Goal: Task Accomplishment & Management: Use online tool/utility

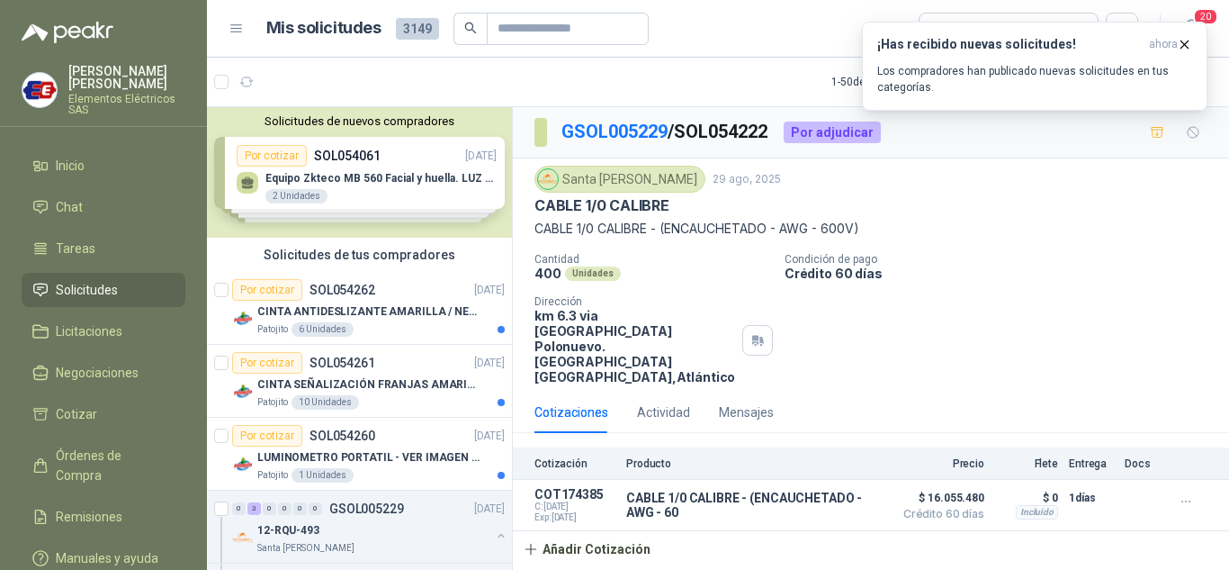
click at [81, 280] on span "Solicitudes" at bounding box center [87, 290] width 62 height 20
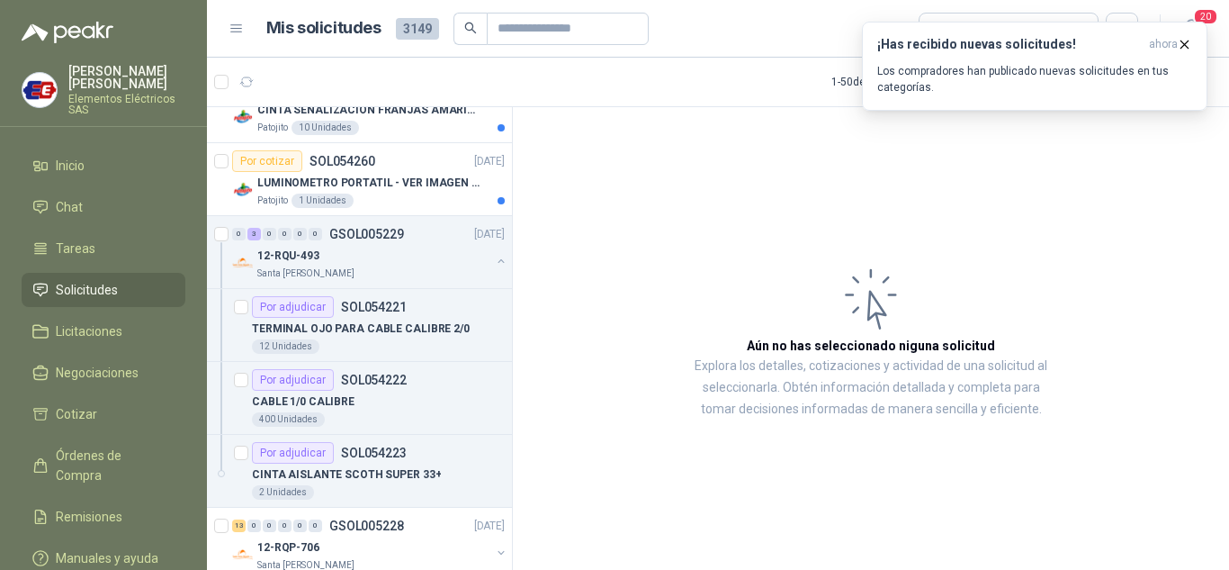
scroll to position [360, 0]
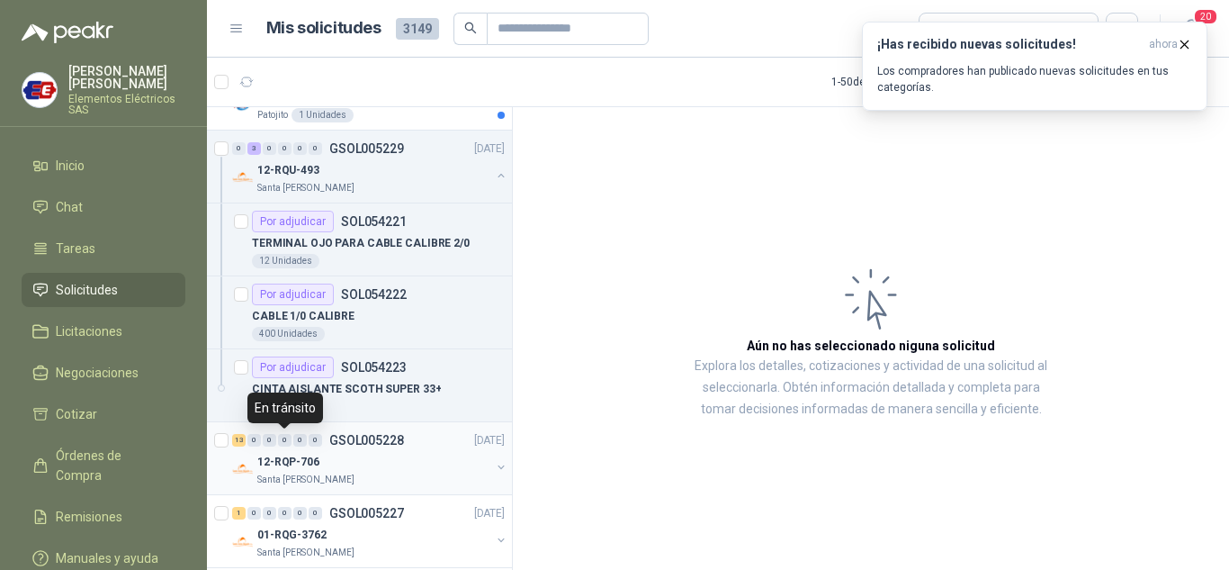
click at [285, 445] on div "0" at bounding box center [284, 440] width 13 height 13
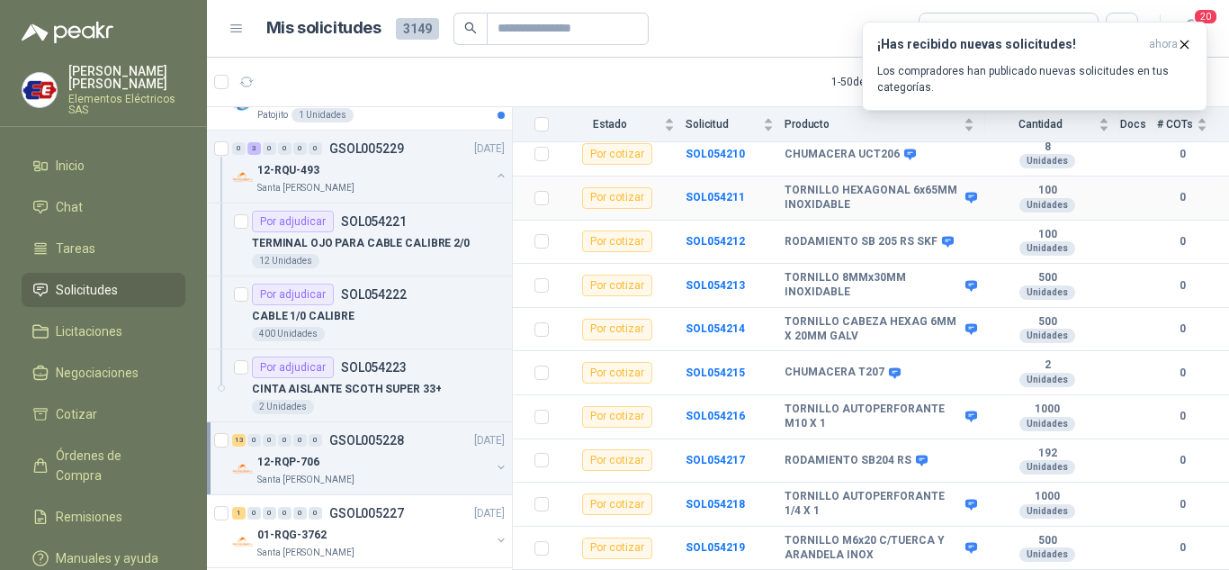
scroll to position [340, 0]
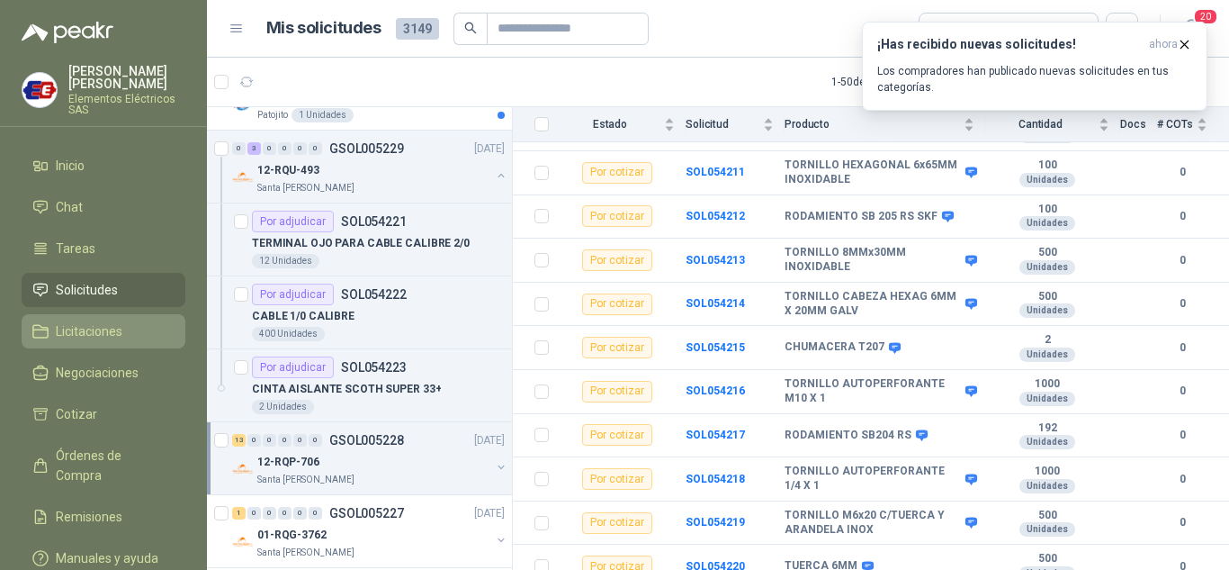
click at [89, 329] on span "Licitaciones" at bounding box center [89, 331] width 67 height 20
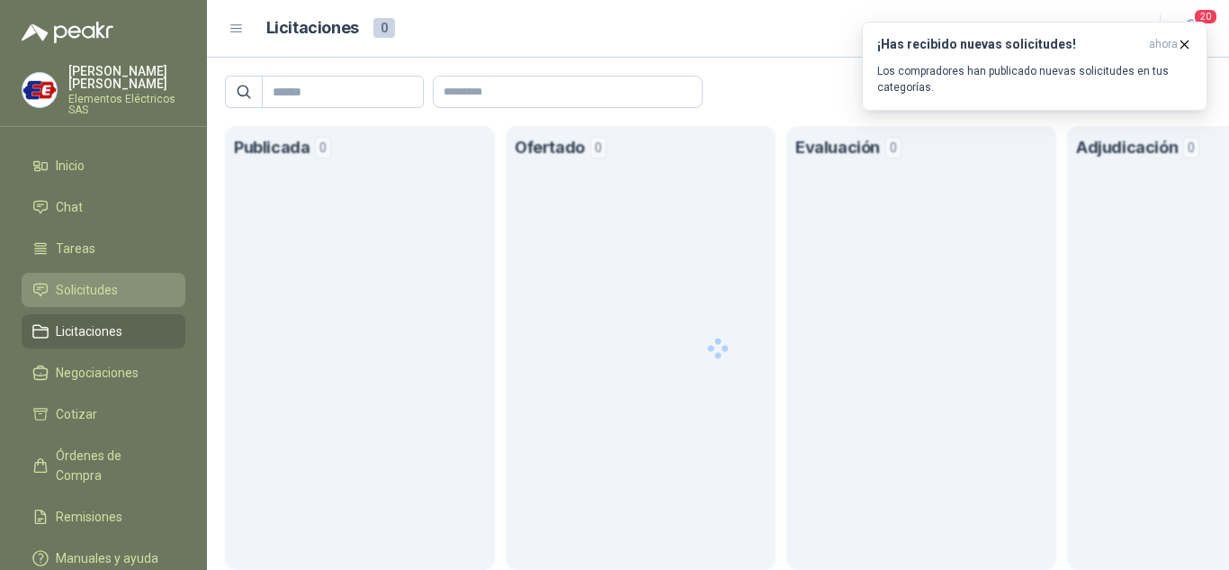
click at [89, 286] on span "Solicitudes" at bounding box center [87, 290] width 62 height 20
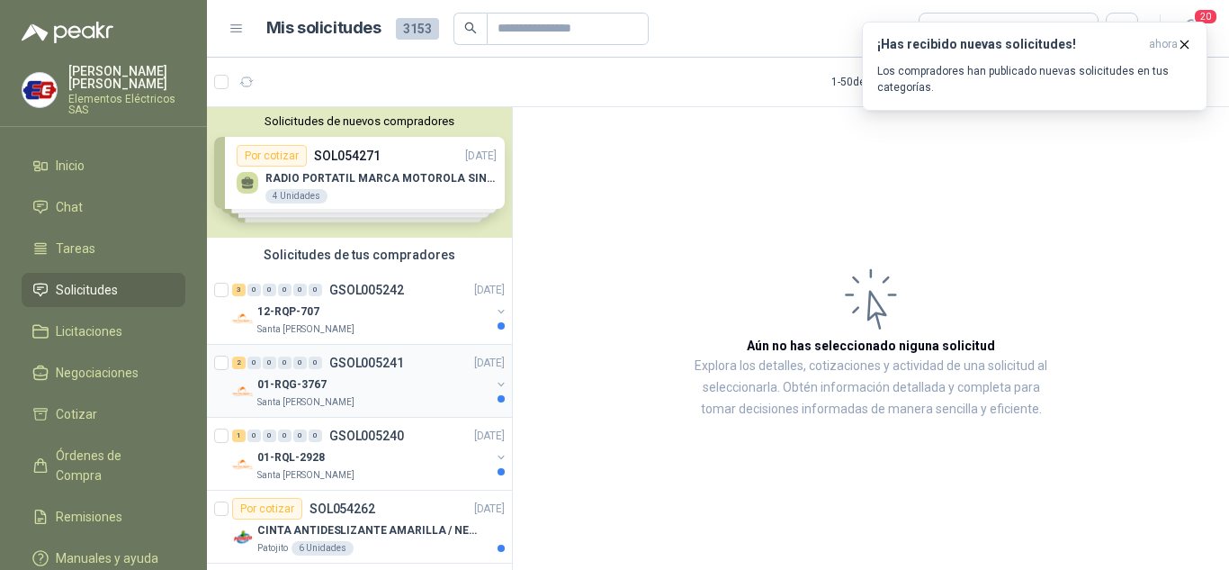
scroll to position [90, 0]
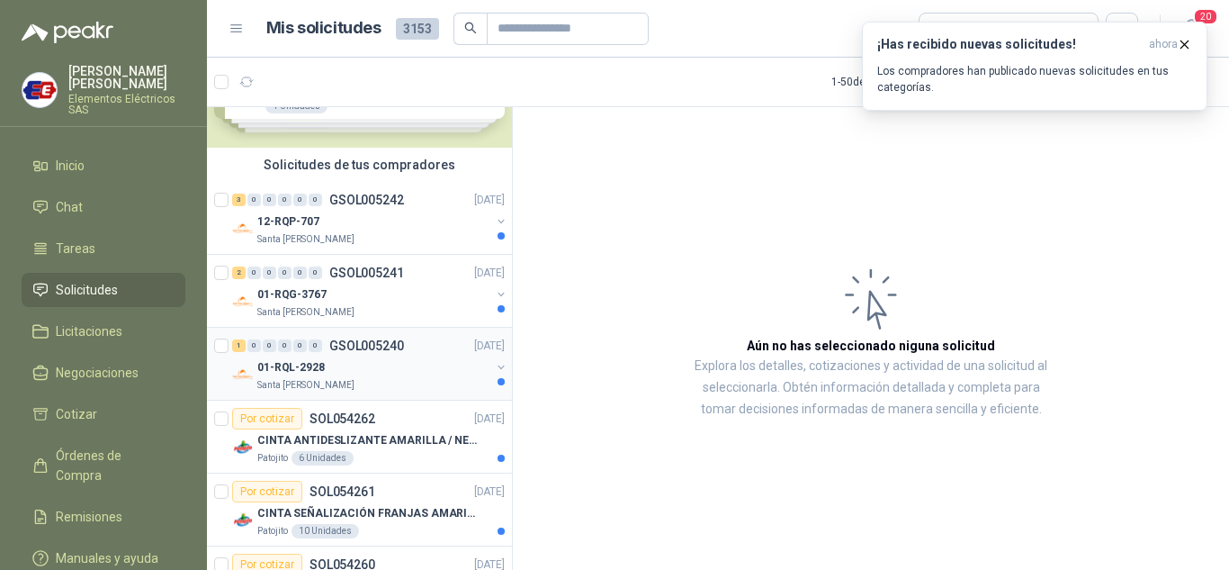
click at [280, 362] on p "01-RQL-2928" at bounding box center [290, 367] width 67 height 17
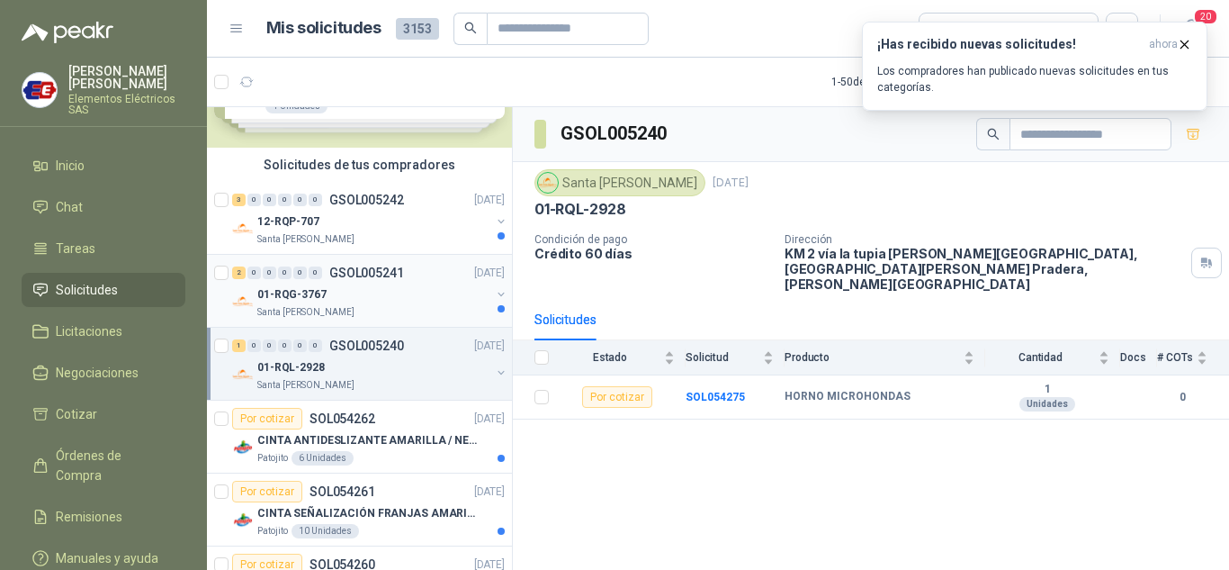
click at [287, 281] on div "2 0 0 0 0 0 GSOL005241 [DATE]" at bounding box center [370, 273] width 276 height 22
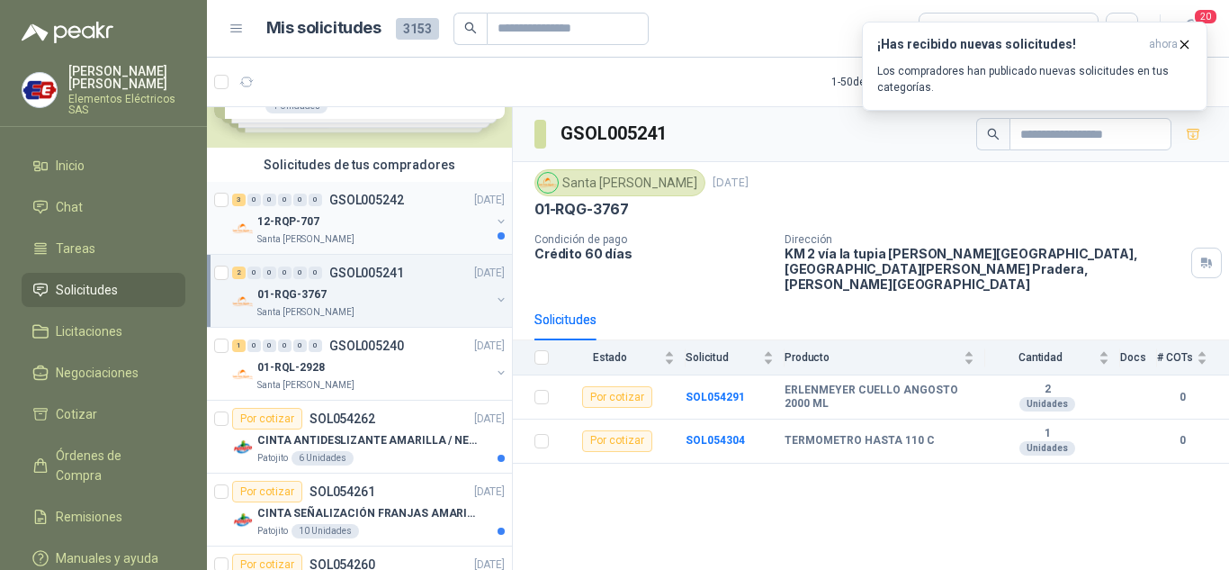
click at [275, 219] on p "12-RQP-707" at bounding box center [288, 221] width 62 height 17
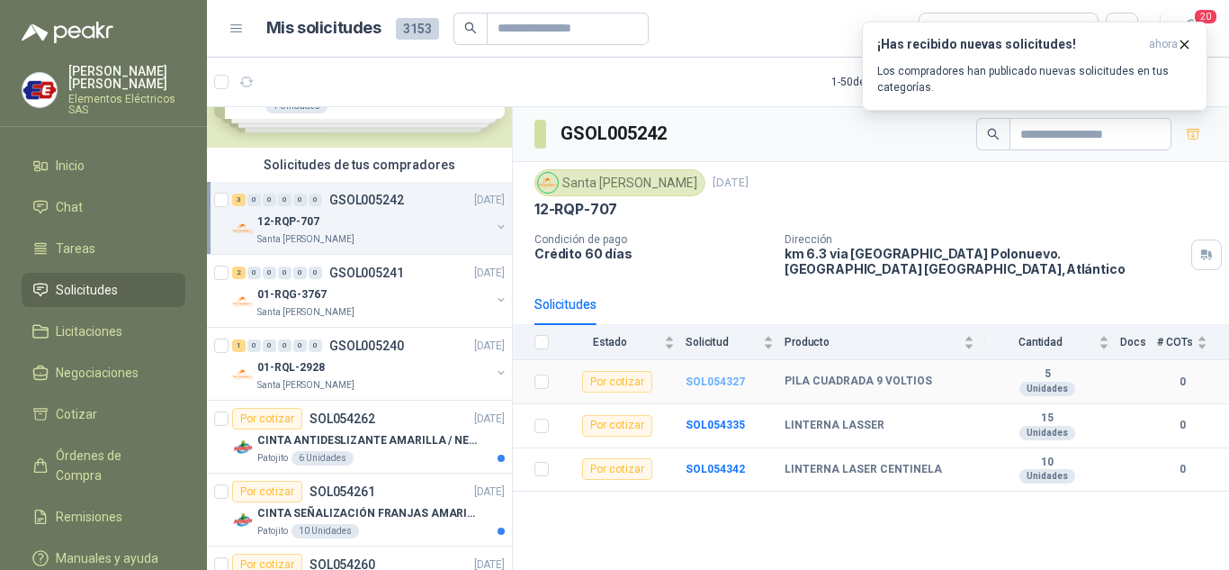
click at [705, 375] on b "SOL054327" at bounding box center [715, 381] width 59 height 13
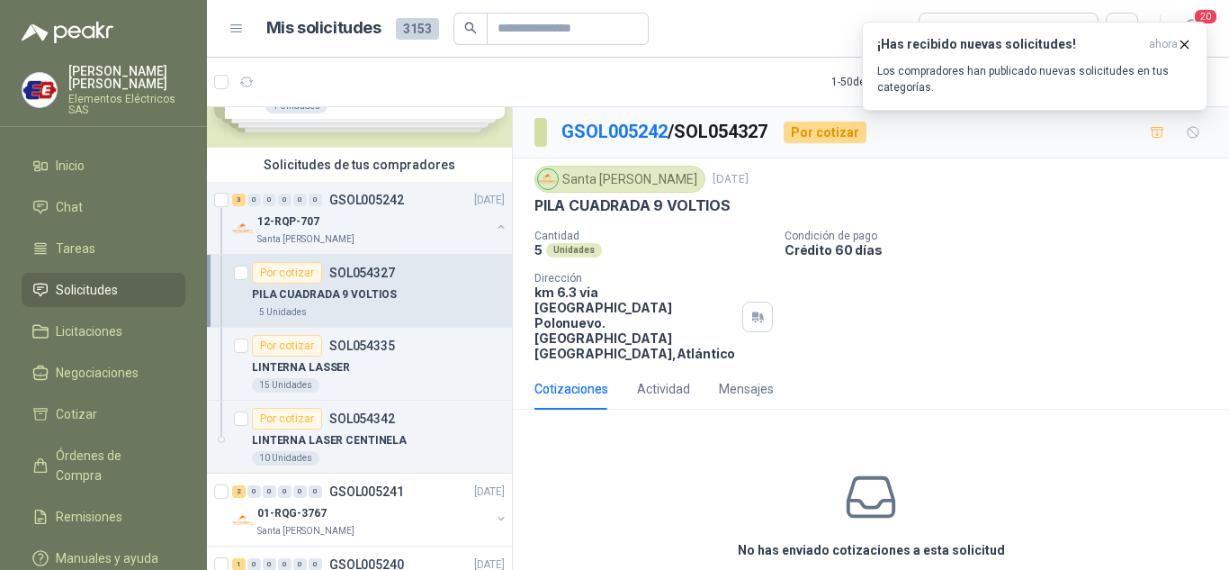
scroll to position [48, 0]
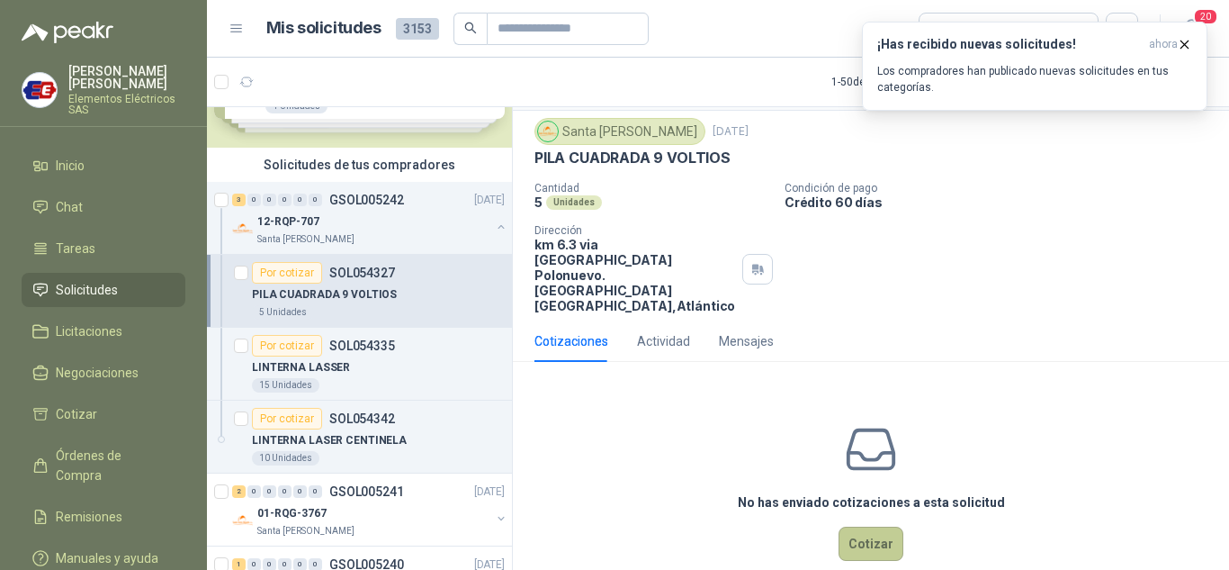
click at [861, 526] on button "Cotizar" at bounding box center [871, 543] width 65 height 34
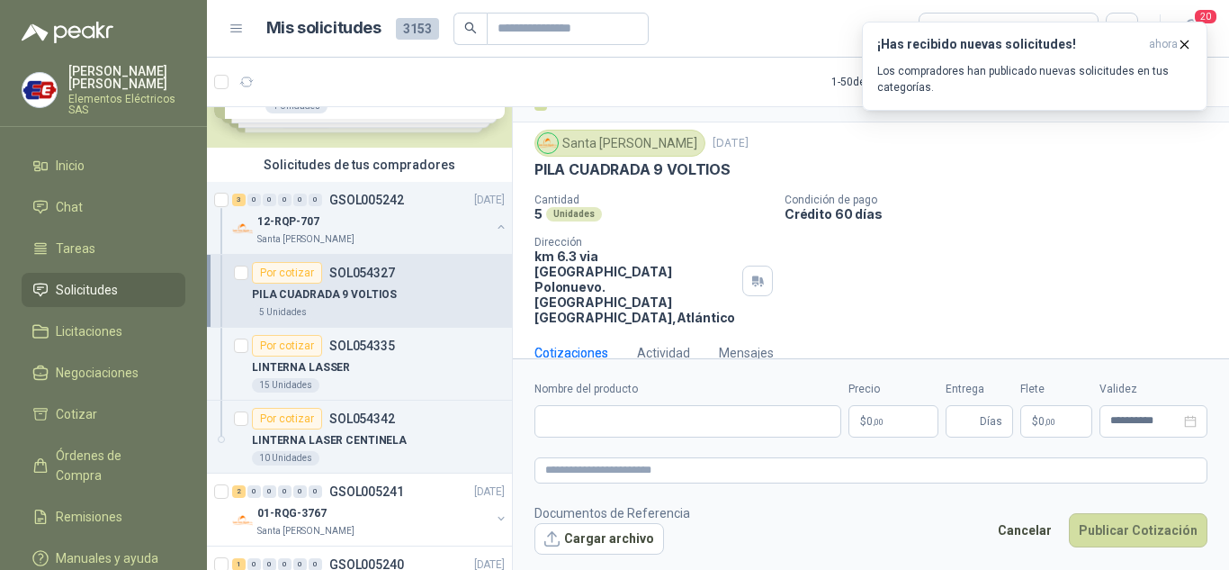
scroll to position [35, 0]
click at [548, 418] on input "Nombre del producto" at bounding box center [688, 421] width 307 height 32
type input "**********"
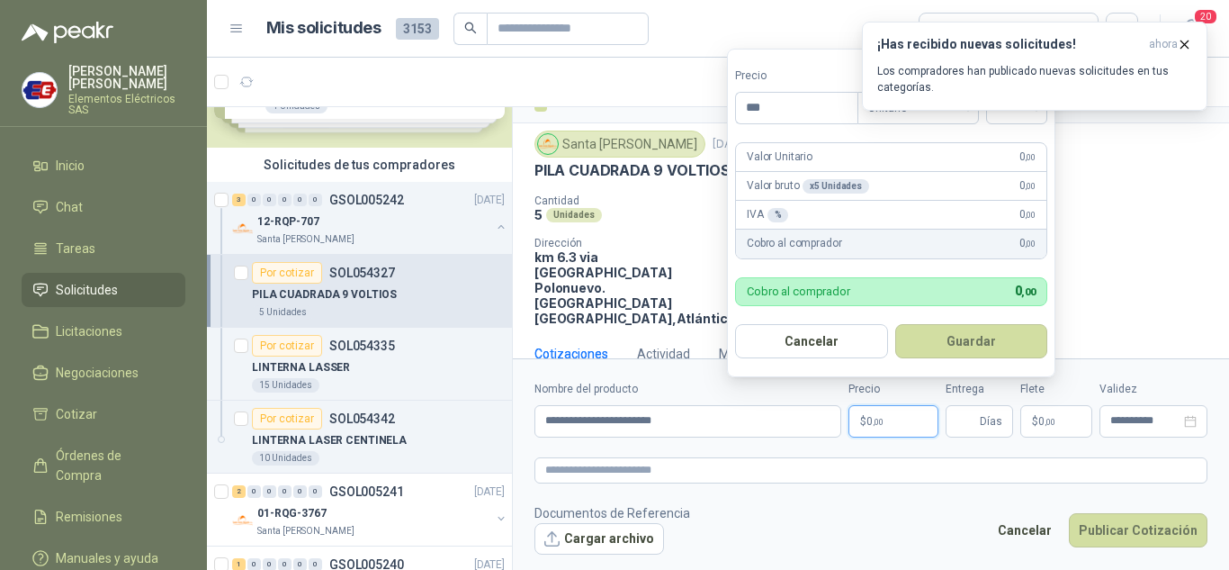
click at [897, 417] on p "$ 0 ,00" at bounding box center [894, 421] width 90 height 32
type input "********"
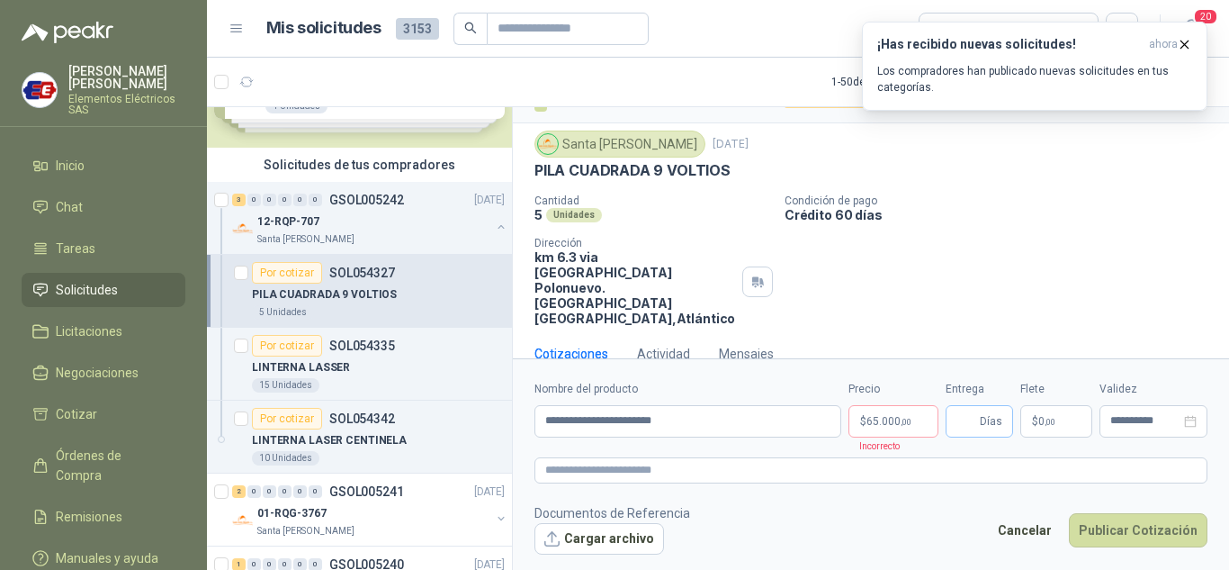
click at [983, 426] on span "Días" at bounding box center [991, 421] width 22 height 31
type input "*"
drag, startPoint x: 1011, startPoint y: 257, endPoint x: 1059, endPoint y: 396, distance: 146.9
click at [1020, 286] on div "Cantidad 5 Unidades Condición de pago Crédito 60 [PERSON_NAME] Dirección km 6.3…" at bounding box center [871, 259] width 673 height 131
click at [1056, 422] on span ",00" at bounding box center [1050, 422] width 11 height 10
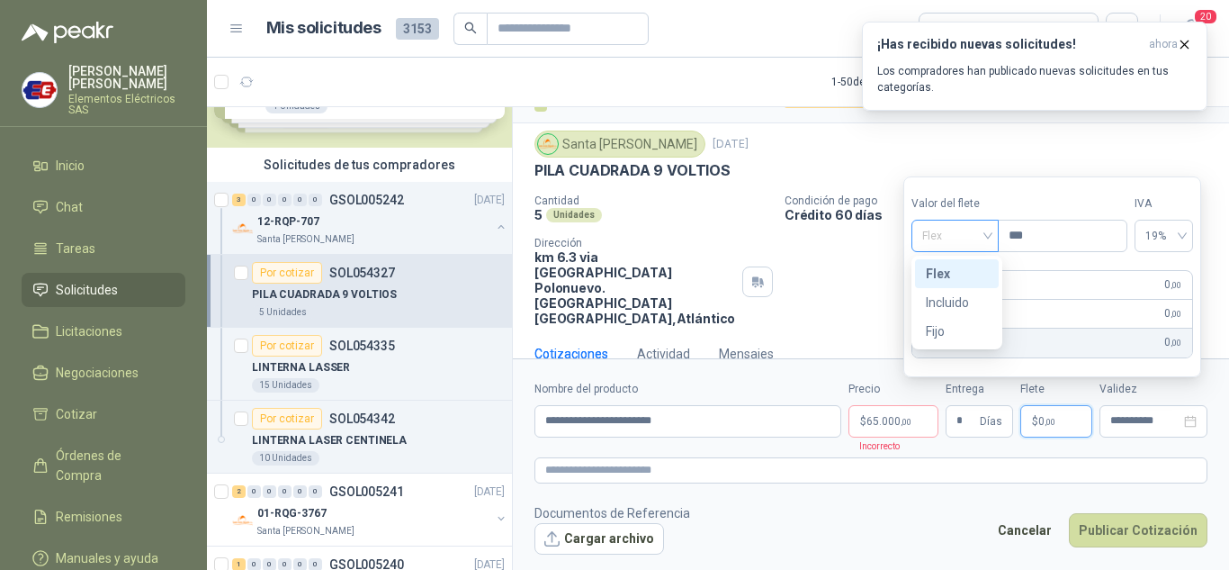
click at [984, 242] on span "Flex" at bounding box center [955, 235] width 66 height 27
click at [958, 295] on div "Incluido" at bounding box center [957, 302] width 62 height 20
click at [901, 431] on p "$ 65.000 ,00" at bounding box center [894, 421] width 90 height 32
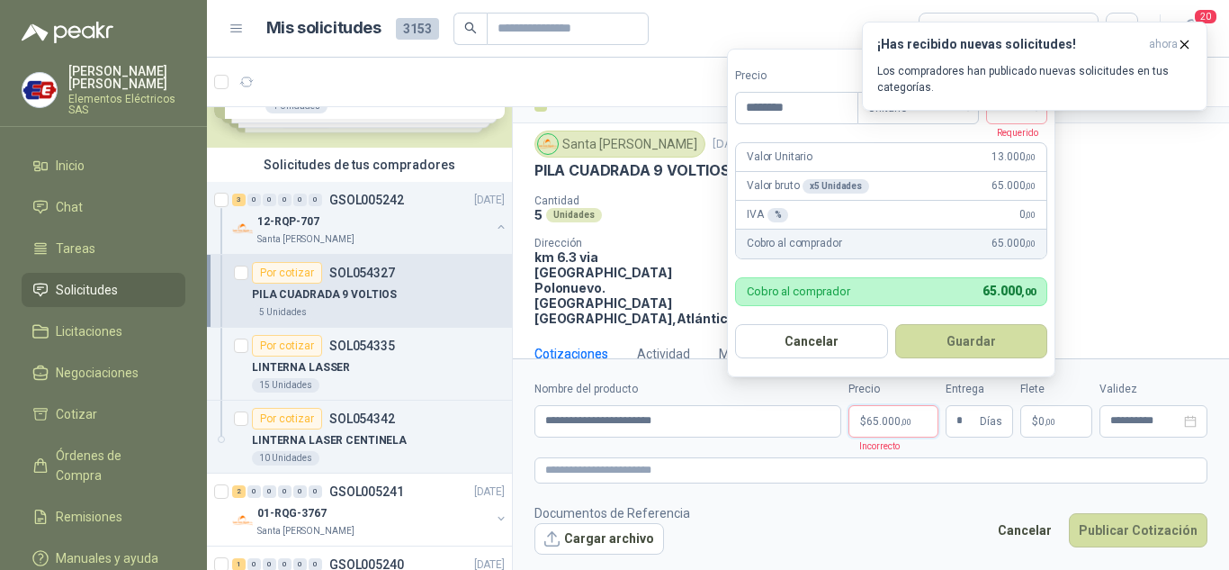
click at [1019, 111] on div "¡Has recibido nuevas solicitudes! ahora Los compradores han publicado nuevas so…" at bounding box center [1035, 66] width 346 height 89
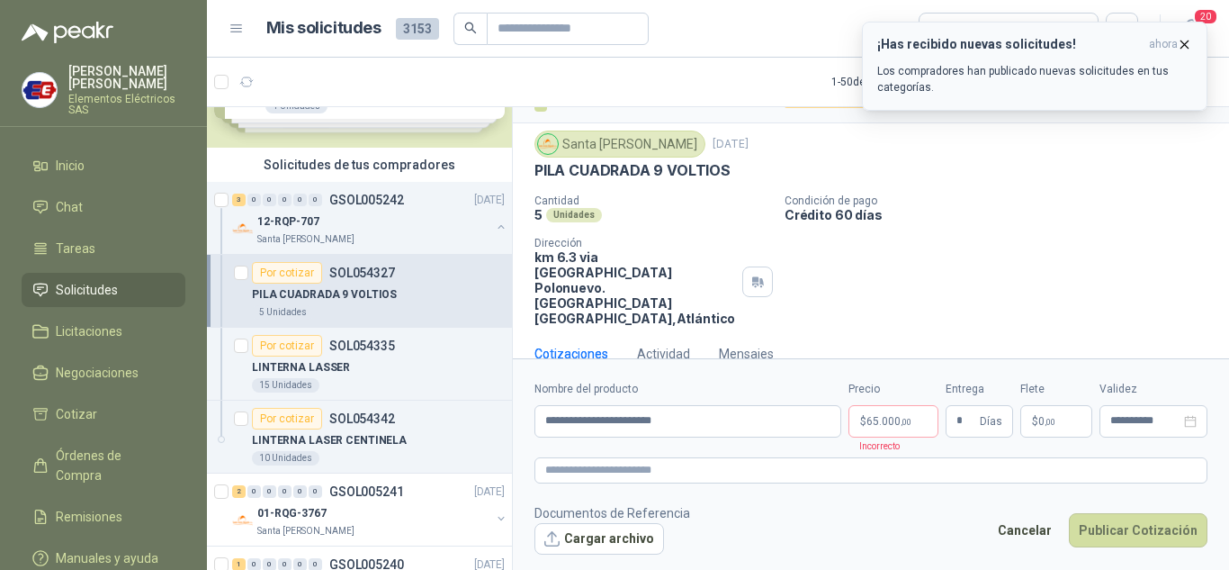
click at [1178, 40] on icon "button" at bounding box center [1184, 44] width 15 height 15
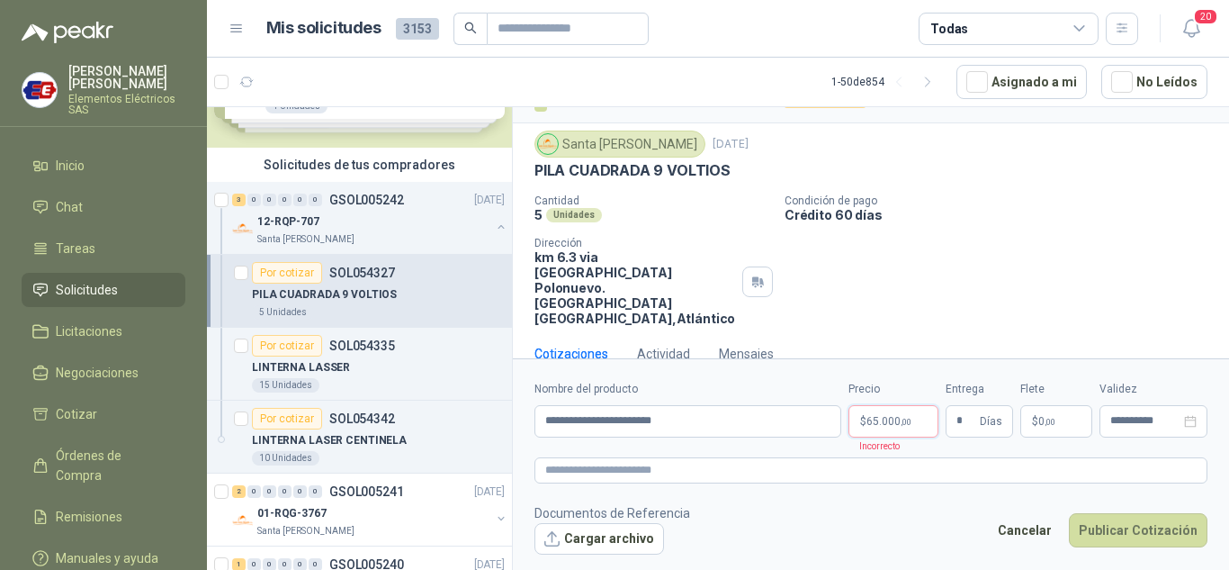
click at [871, 417] on span "65.000 ,00" at bounding box center [889, 421] width 45 height 11
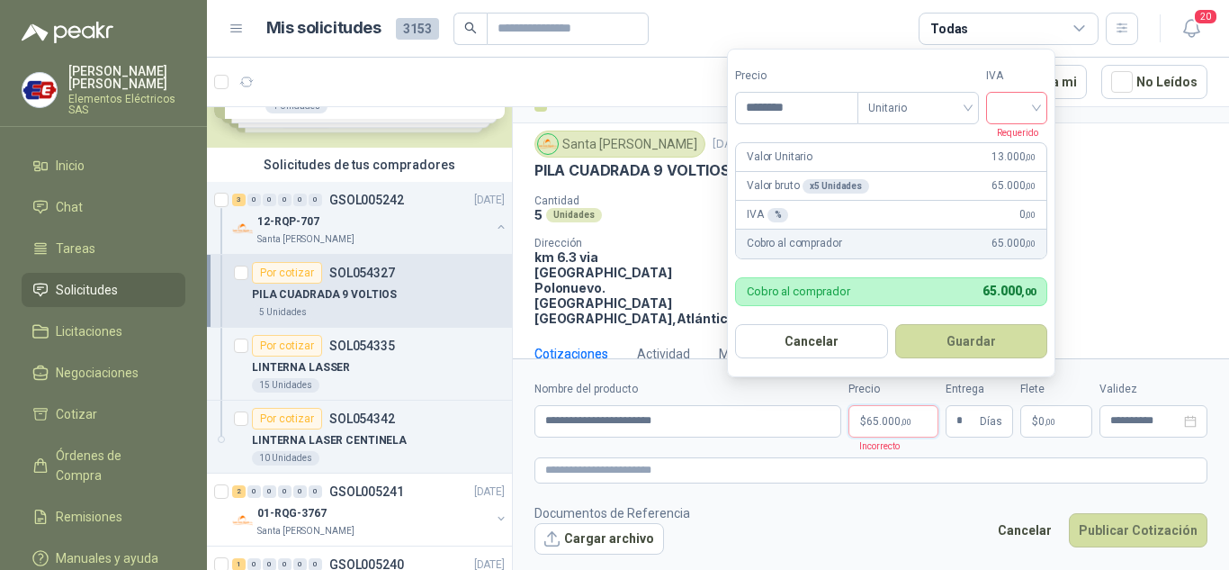
drag, startPoint x: 1044, startPoint y: 103, endPoint x: 1036, endPoint y: 111, distance: 10.8
click at [1044, 104] on div at bounding box center [1016, 108] width 61 height 32
drag, startPoint x: 1013, startPoint y: 139, endPoint x: 1009, endPoint y: 163, distance: 24.7
click at [1011, 139] on div "19%" at bounding box center [1020, 145] width 33 height 20
click at [1115, 531] on button "Publicar Cotización" at bounding box center [1138, 530] width 139 height 34
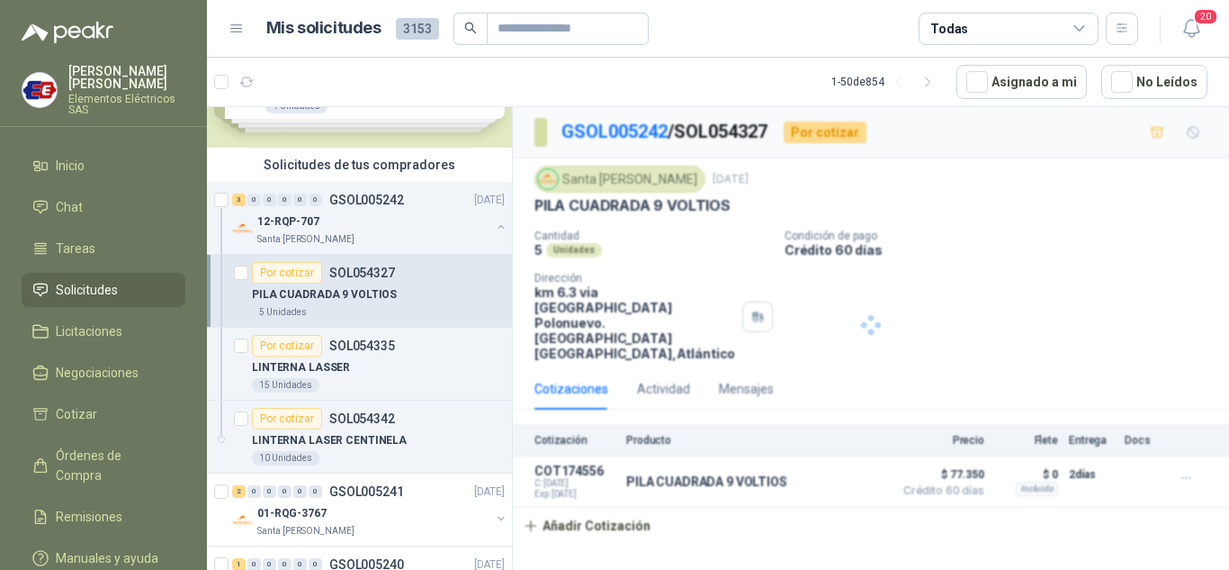
scroll to position [0, 0]
click at [281, 345] on div "Por cotizar" at bounding box center [287, 346] width 70 height 22
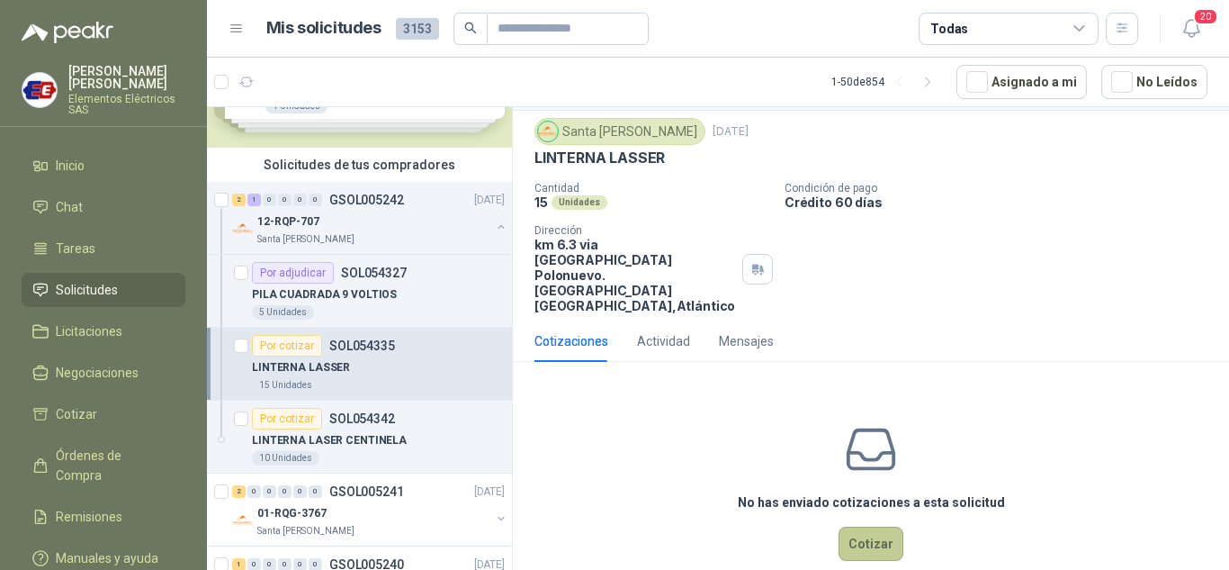
click at [863, 526] on button "Cotizar" at bounding box center [871, 543] width 65 height 34
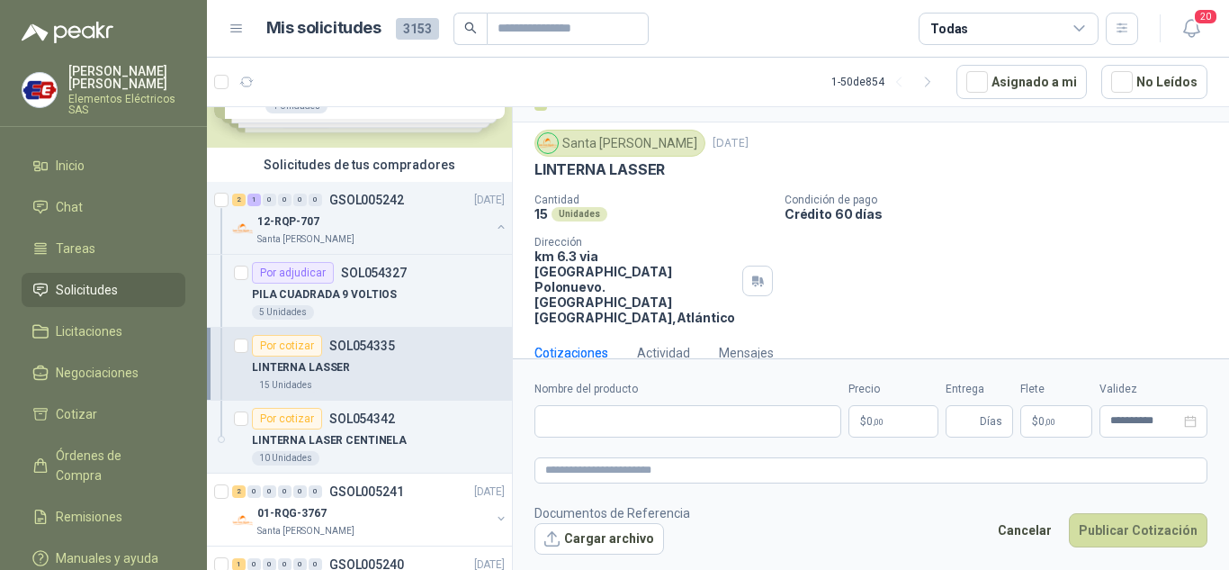
scroll to position [35, 0]
click at [548, 419] on input "Nombre del producto" at bounding box center [688, 421] width 307 height 32
type input "**********"
click at [873, 419] on span ",00" at bounding box center [878, 422] width 11 height 10
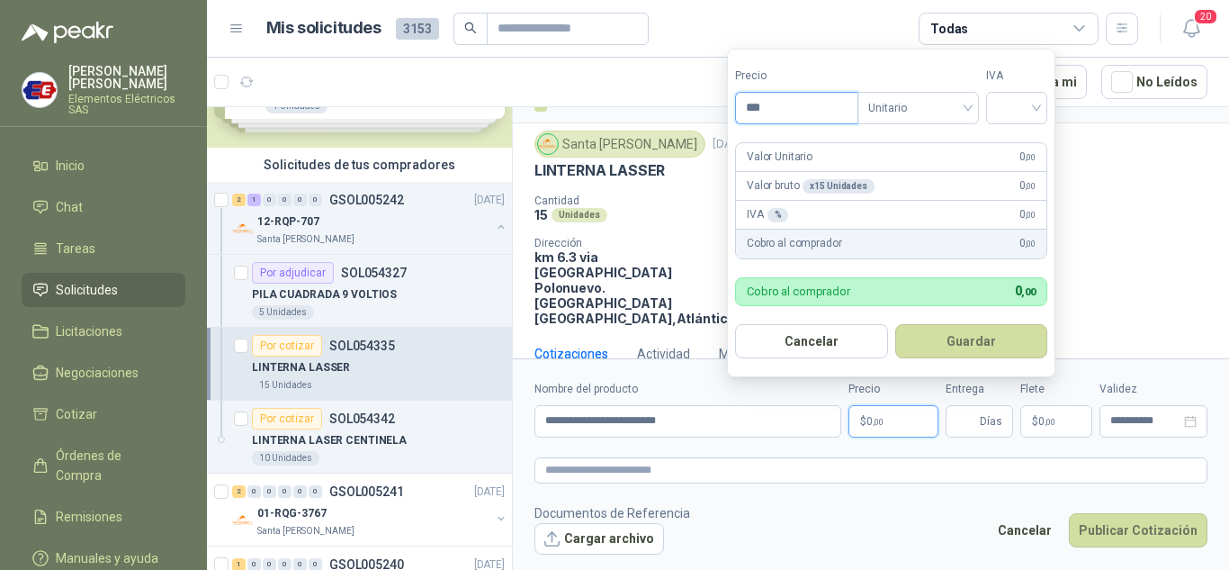
click at [775, 105] on input "***" at bounding box center [796, 108] width 121 height 31
type input "********"
click at [1032, 111] on input "search" at bounding box center [1017, 106] width 40 height 27
click at [1009, 145] on div "19%" at bounding box center [1020, 145] width 33 height 20
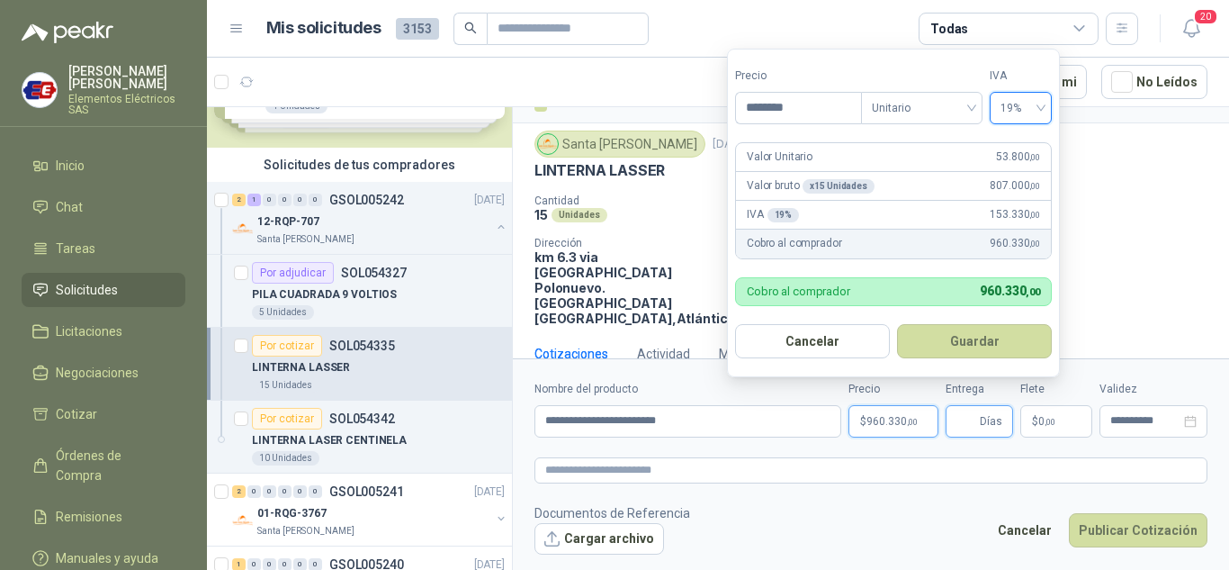
click at [959, 418] on input "Entrega" at bounding box center [967, 421] width 20 height 31
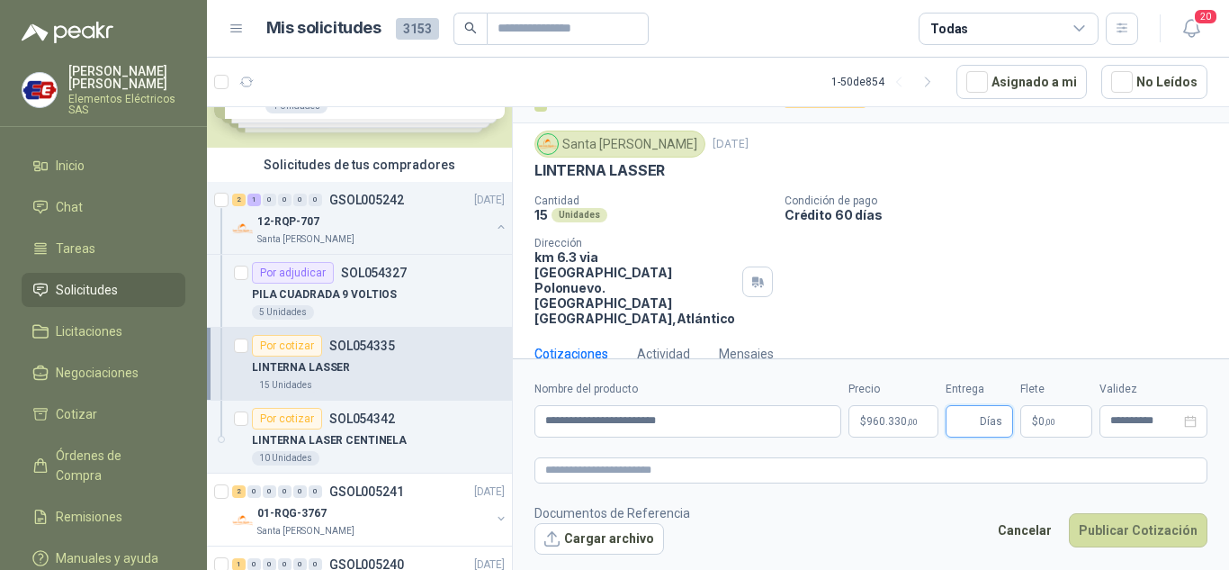
type input "*"
drag, startPoint x: 1013, startPoint y: 276, endPoint x: 1030, endPoint y: 356, distance: 81.9
click at [1013, 278] on div "Cantidad 15 Unidades Condición de pago Crédito 60 [PERSON_NAME] Dirección km 6.…" at bounding box center [871, 259] width 673 height 131
click at [1051, 424] on span ",00" at bounding box center [1050, 422] width 11 height 10
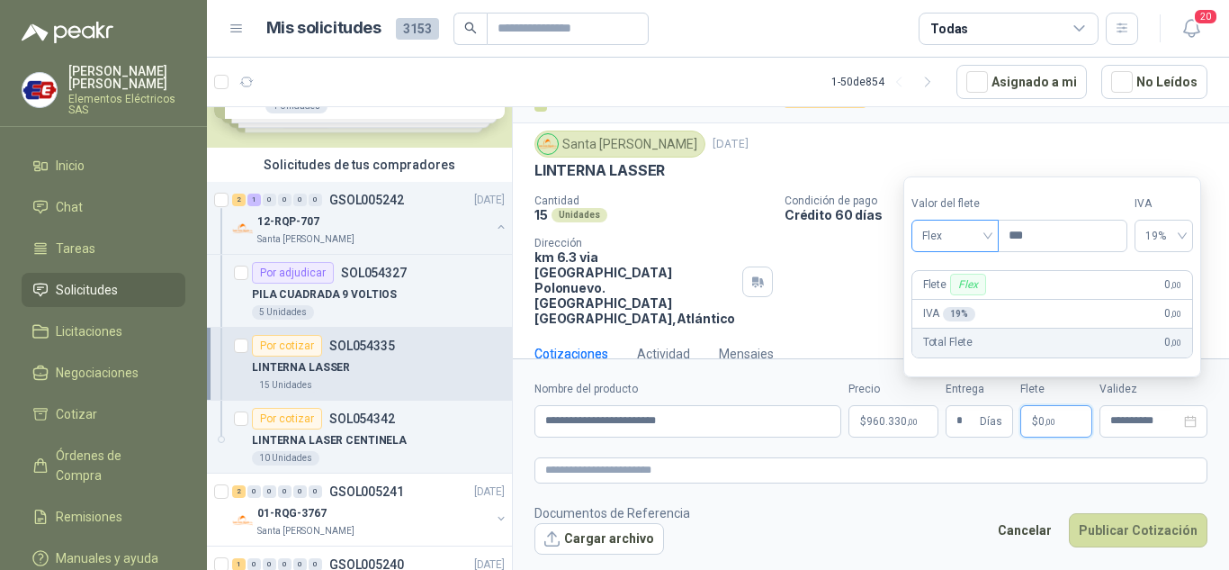
click at [988, 235] on span "Flex" at bounding box center [955, 235] width 66 height 27
click at [945, 296] on div "Incluido" at bounding box center [957, 302] width 62 height 20
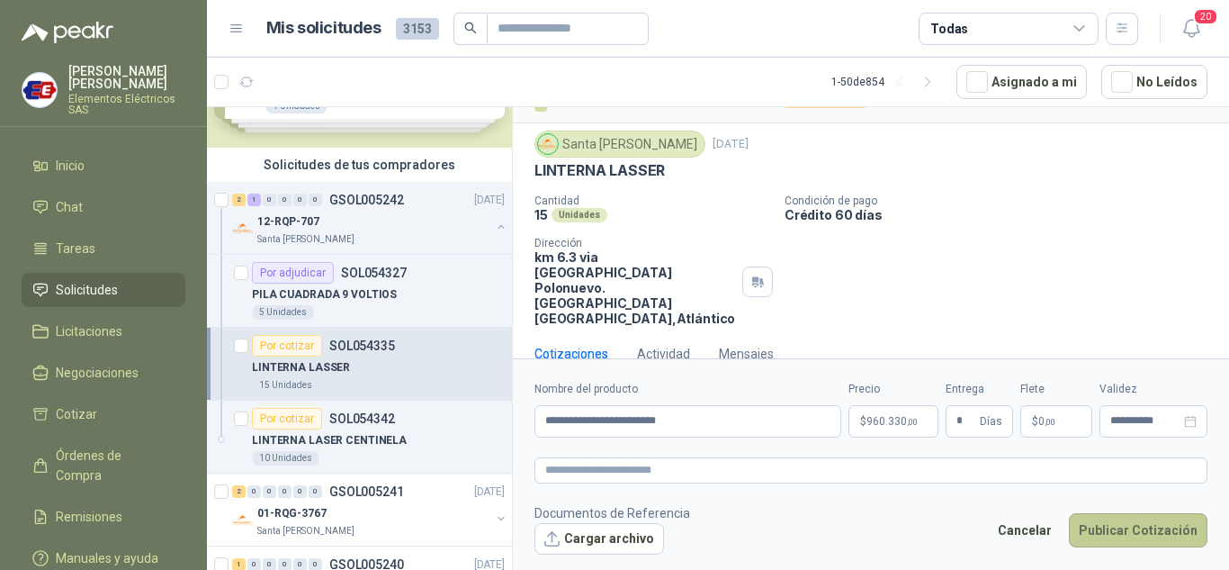
click at [1134, 535] on button "Publicar Cotización" at bounding box center [1138, 530] width 139 height 34
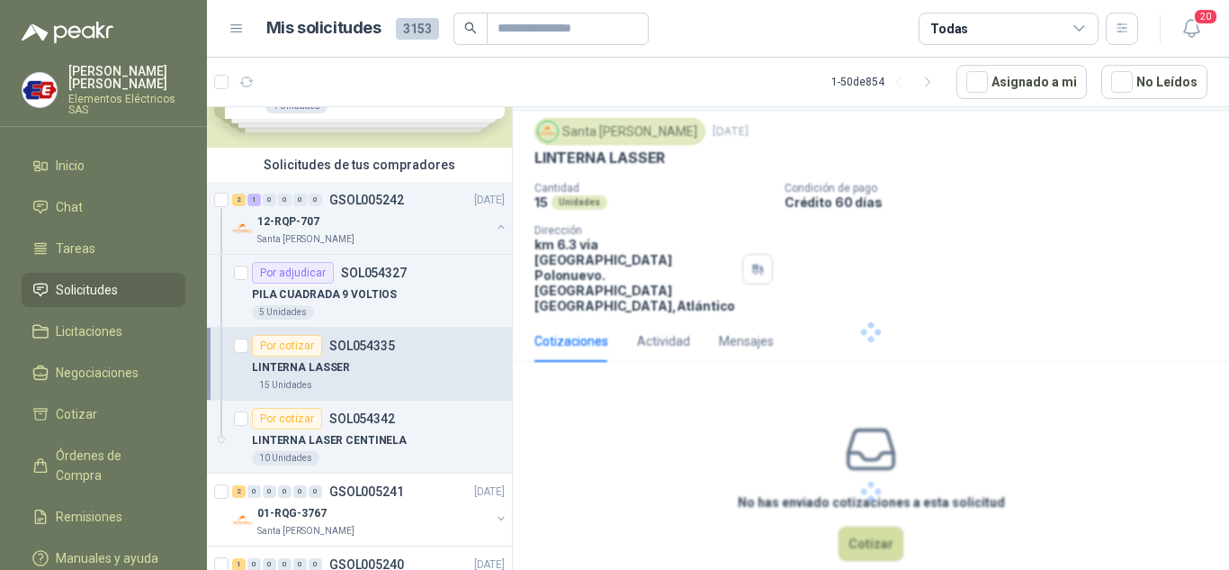
scroll to position [0, 0]
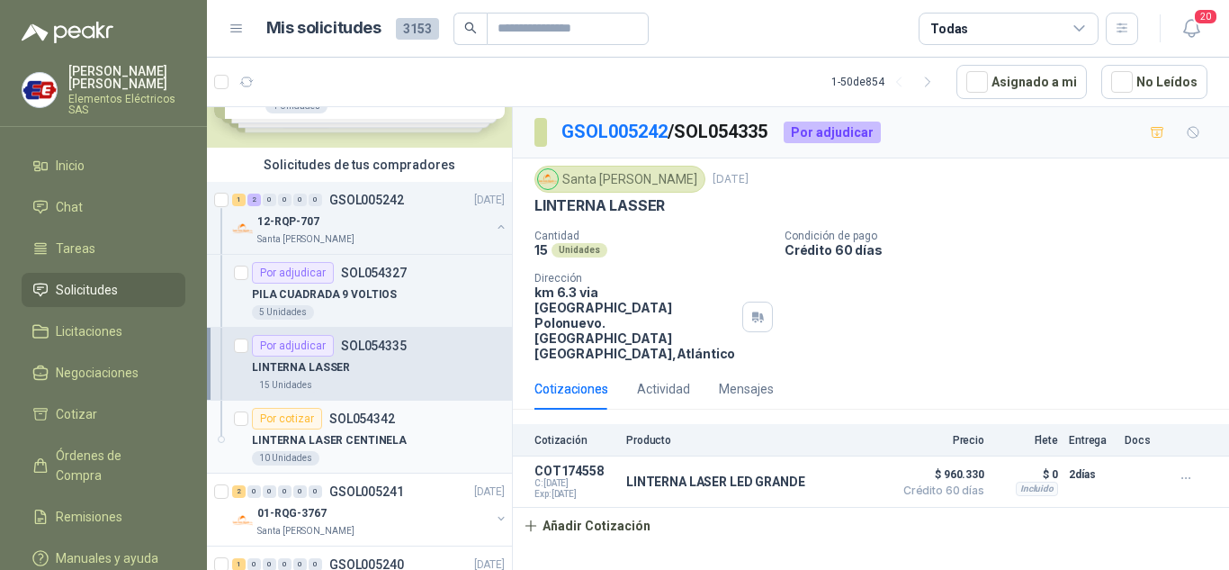
click at [279, 422] on div "Por cotizar" at bounding box center [287, 419] width 70 height 22
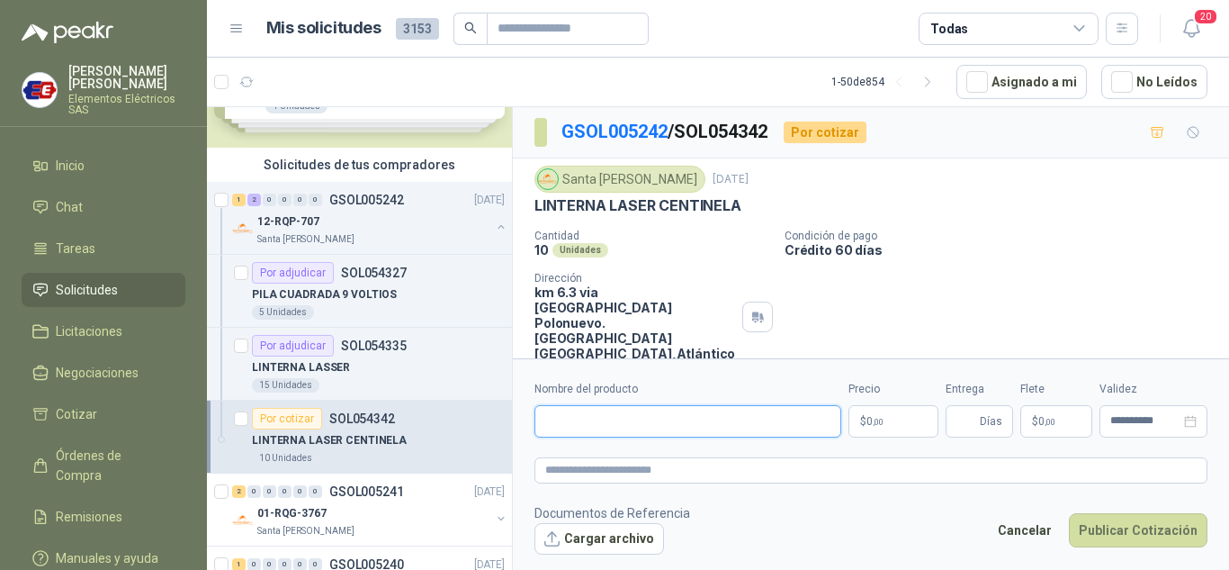
click at [610, 411] on input "Nombre del producto" at bounding box center [688, 421] width 307 height 32
type input "**********"
click at [879, 427] on p "$ 0 ,00" at bounding box center [894, 421] width 90 height 32
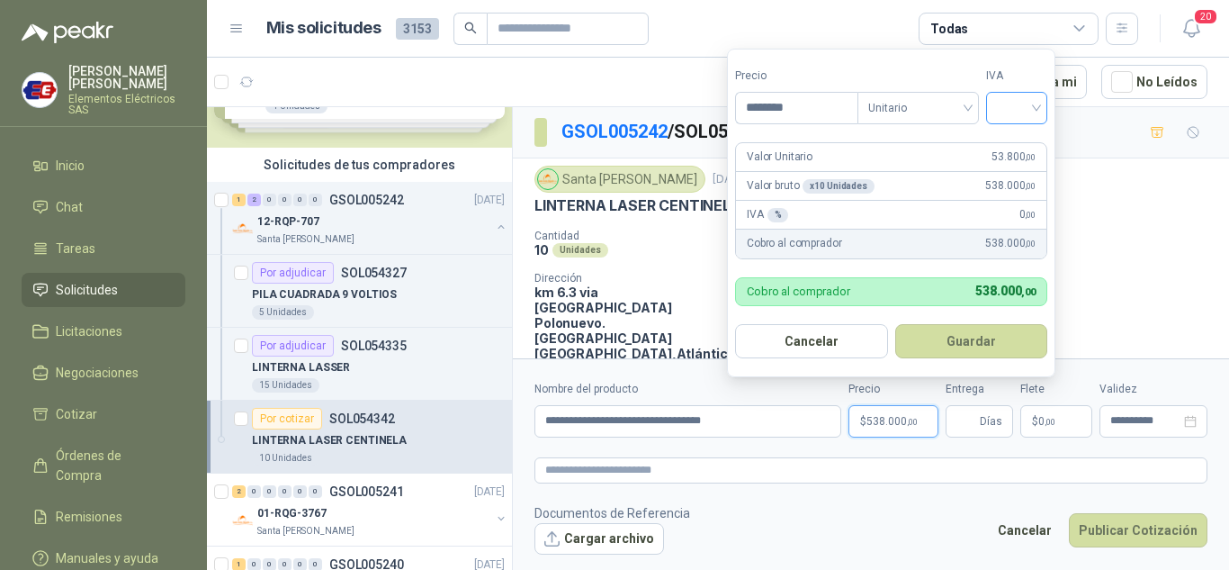
type input "********"
click at [1022, 103] on input "search" at bounding box center [1017, 106] width 40 height 27
drag, startPoint x: 1010, startPoint y: 149, endPoint x: 929, endPoint y: 255, distance: 132.8
click at [1002, 153] on div "19%" at bounding box center [1020, 144] width 55 height 29
click at [965, 413] on input "Entrega" at bounding box center [967, 421] width 20 height 31
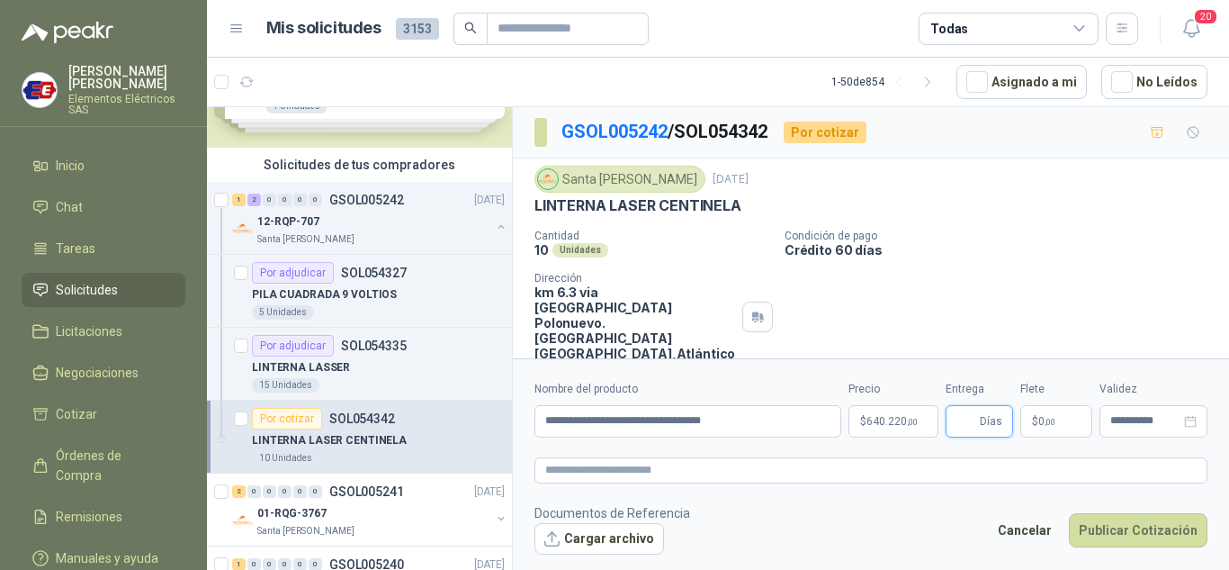
type input "*"
drag, startPoint x: 1001, startPoint y: 270, endPoint x: 1047, endPoint y: 431, distance: 167.7
click at [1009, 308] on div "Cantidad 10 Unidades Condición de pago Crédito 60 [PERSON_NAME] Dirección km 6.…" at bounding box center [871, 294] width 673 height 131
click at [1047, 433] on p "$ 0 ,00" at bounding box center [1056, 421] width 72 height 32
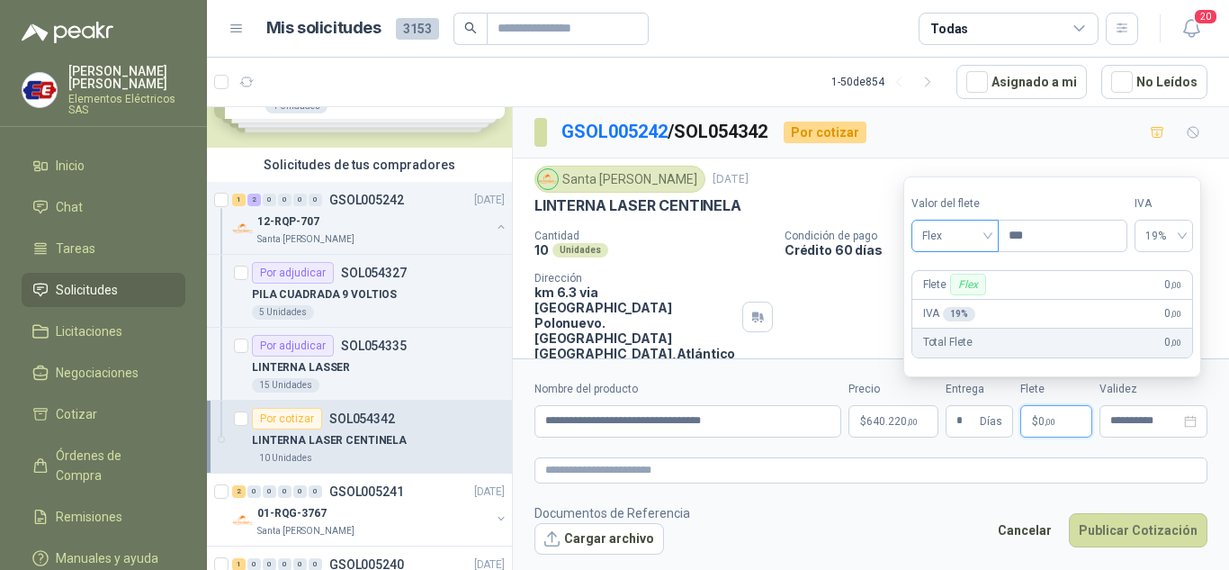
click at [993, 229] on div "Flex" at bounding box center [955, 236] width 87 height 32
drag, startPoint x: 947, startPoint y: 303, endPoint x: 1023, endPoint y: 388, distance: 114.0
click at [952, 312] on div "Incluido" at bounding box center [957, 302] width 84 height 29
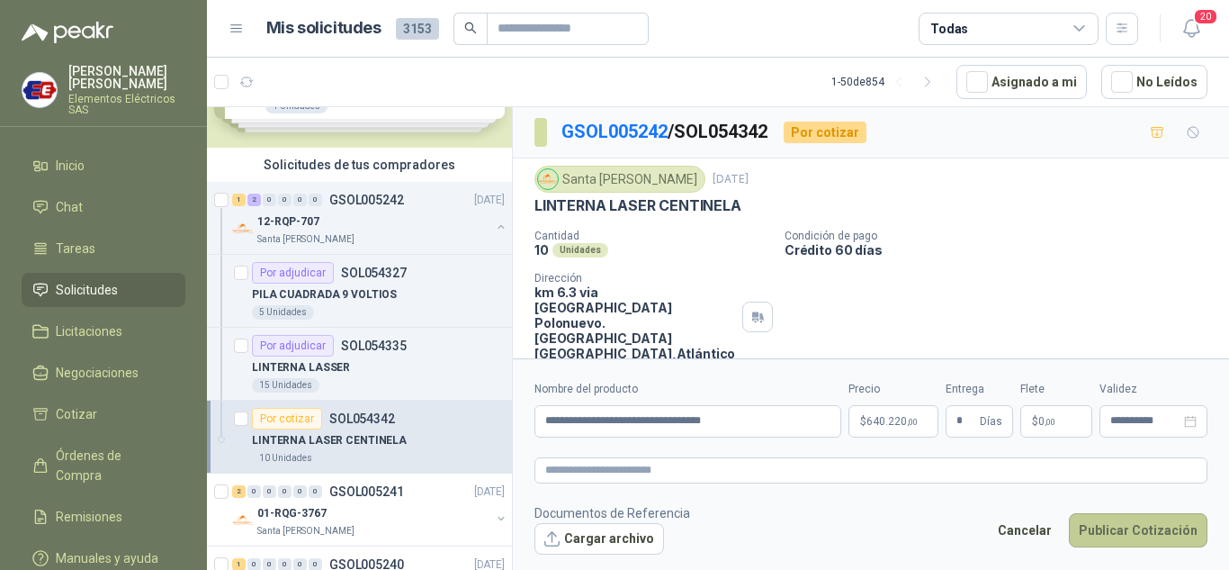
click at [1107, 532] on button "Publicar Cotización" at bounding box center [1138, 530] width 139 height 34
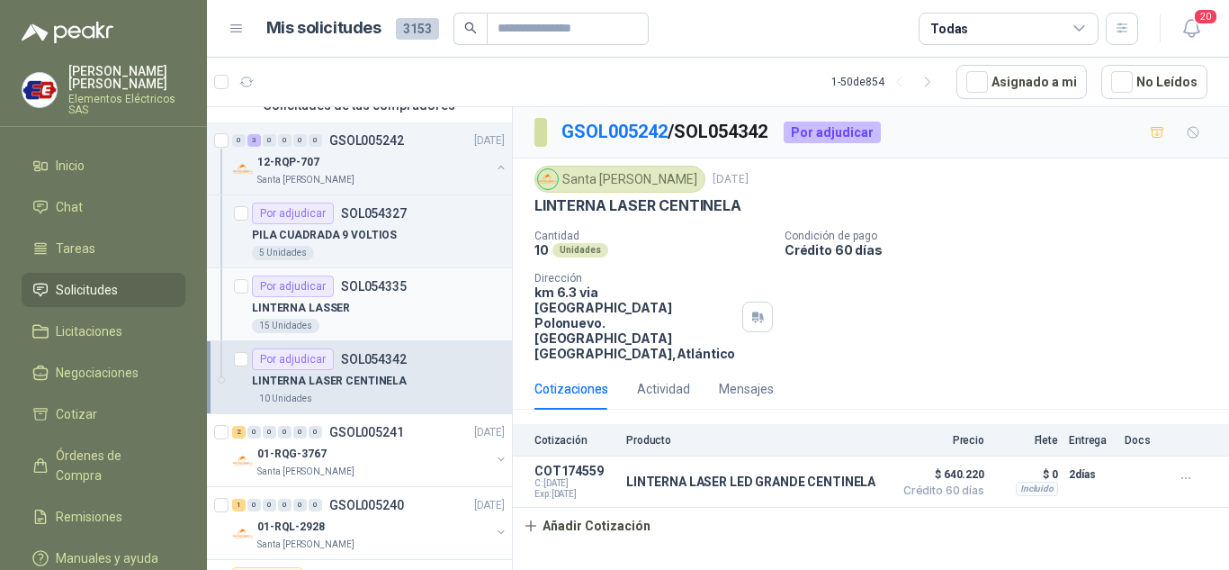
scroll to position [270, 0]
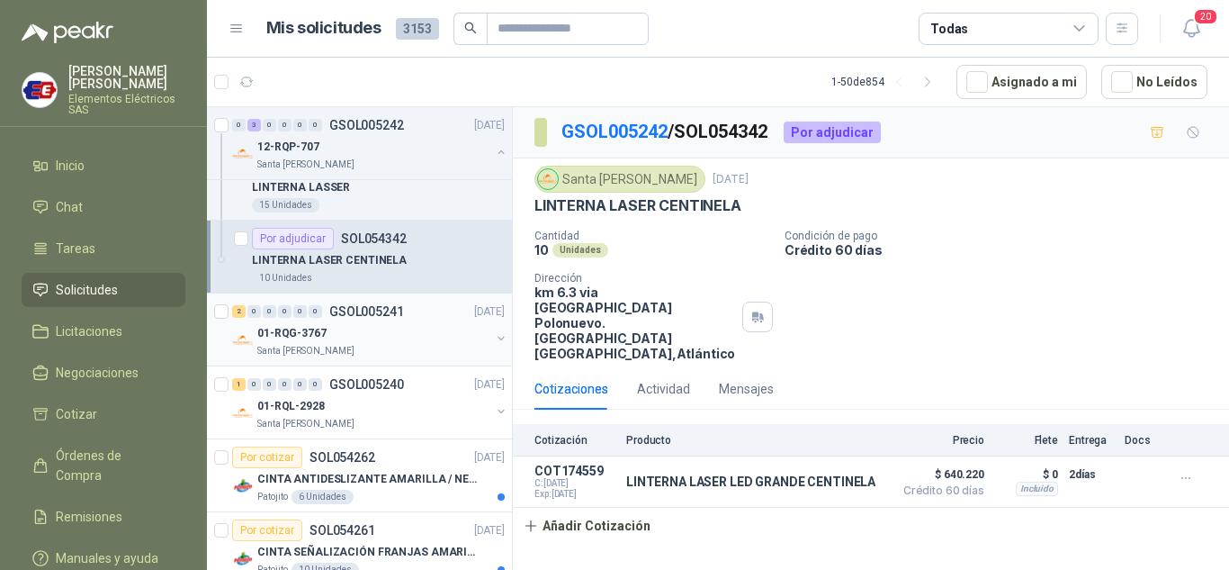
click at [270, 326] on p "01-RQG-3767" at bounding box center [291, 333] width 69 height 17
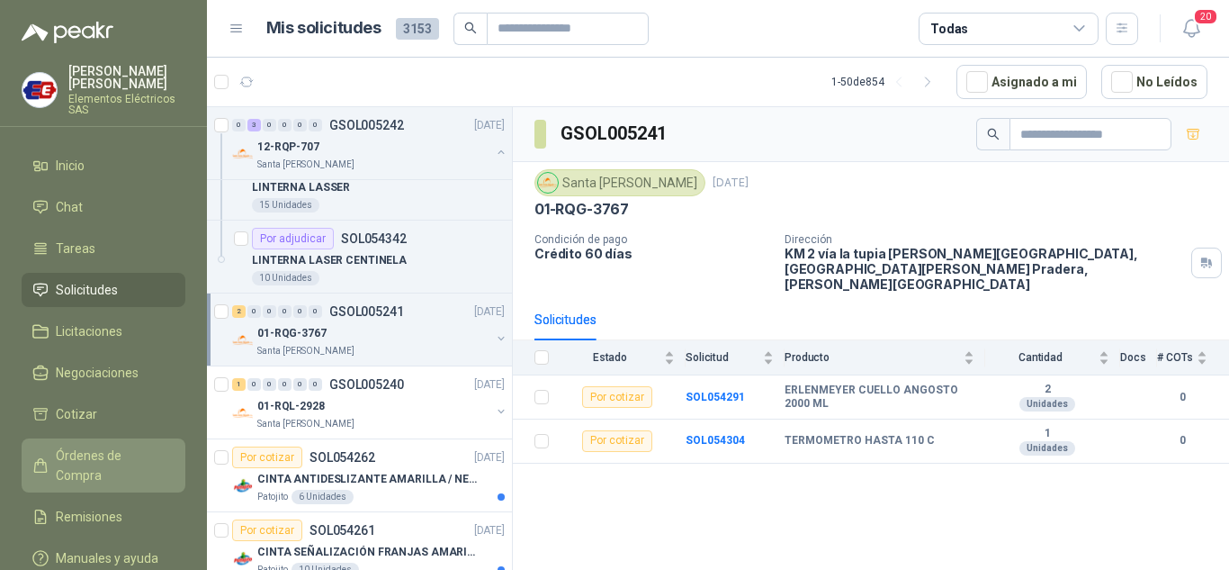
click at [85, 453] on span "Órdenes de Compra" at bounding box center [112, 465] width 112 height 40
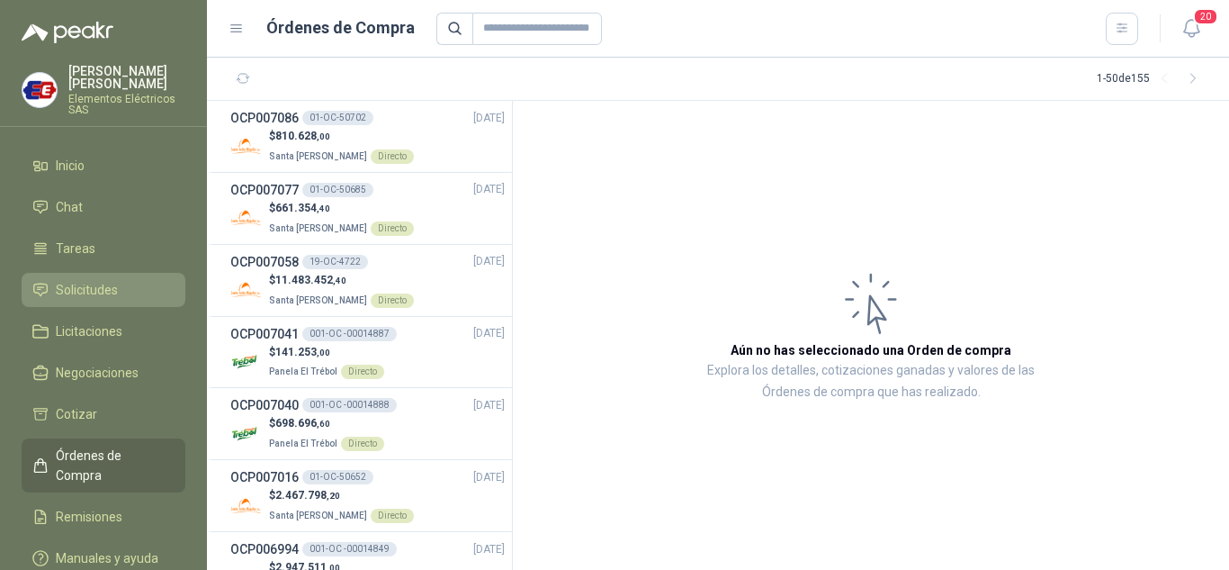
click at [69, 282] on span "Solicitudes" at bounding box center [87, 290] width 62 height 20
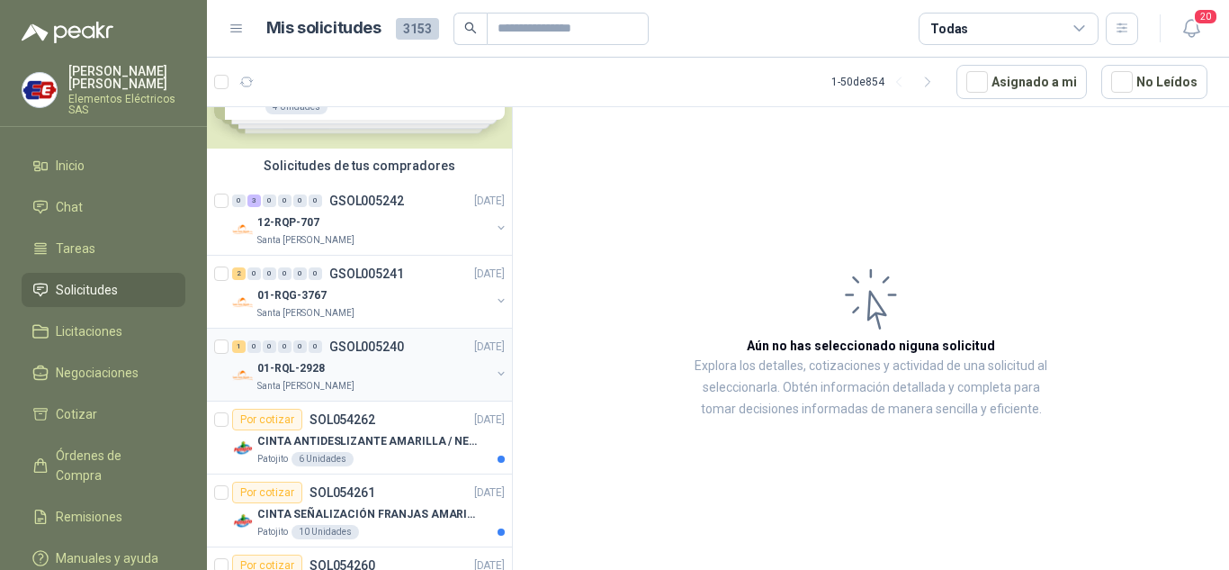
scroll to position [90, 0]
click at [284, 275] on div "0" at bounding box center [284, 272] width 13 height 13
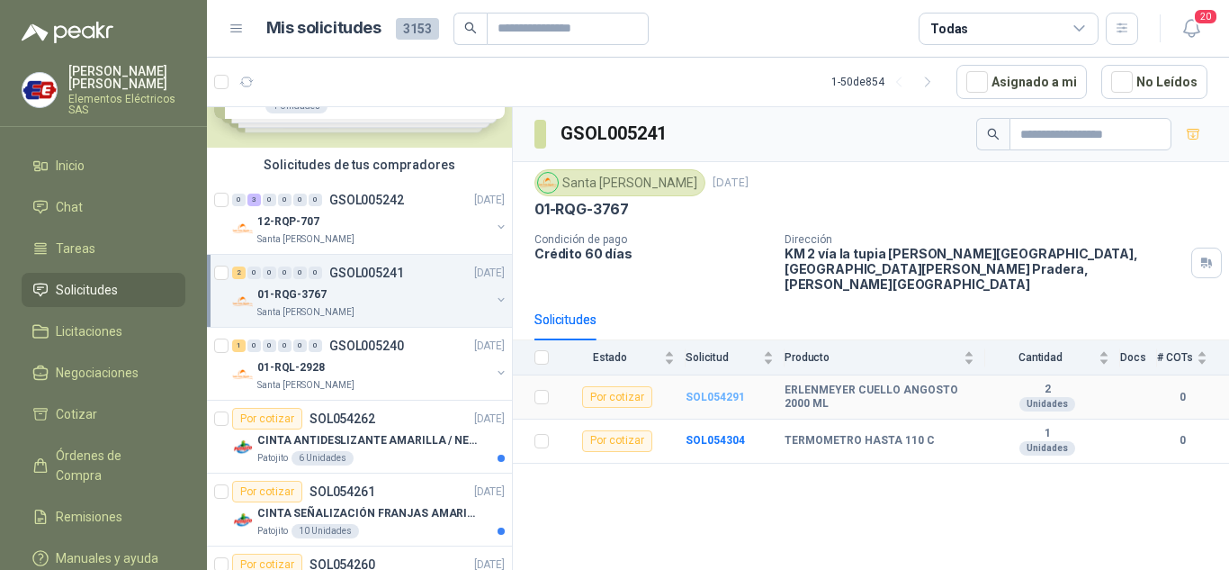
click at [700, 391] on b "SOL054291" at bounding box center [715, 397] width 59 height 13
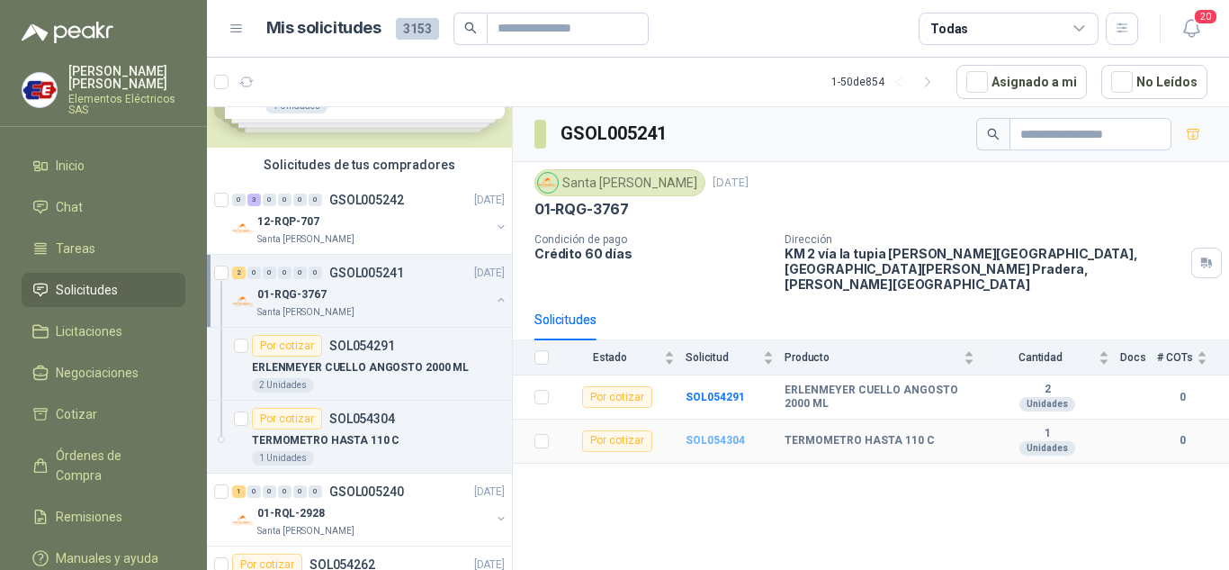
click at [701, 434] on b "SOL054304" at bounding box center [715, 440] width 59 height 13
click at [66, 288] on span "Solicitudes" at bounding box center [87, 290] width 62 height 20
